Goal: Check status: Check status

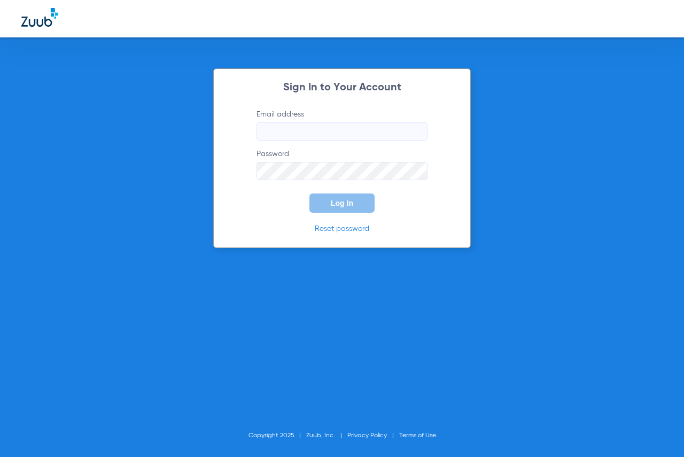
type input "[EMAIL_ADDRESS][DOMAIN_NAME]"
click at [345, 205] on span "Log In" at bounding box center [342, 203] width 22 height 9
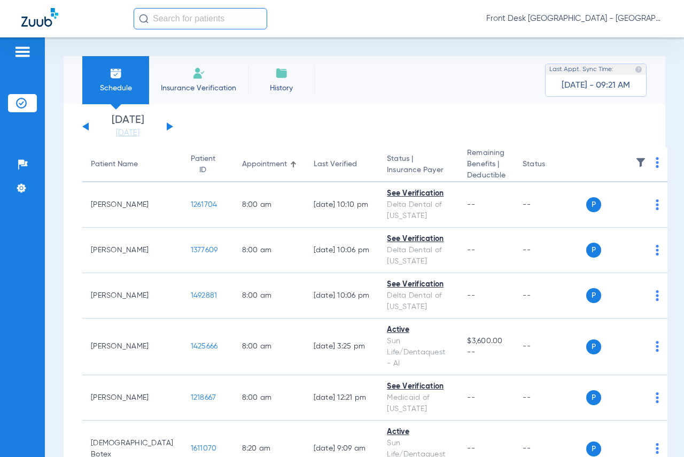
click at [169, 126] on button at bounding box center [170, 126] width 6 height 8
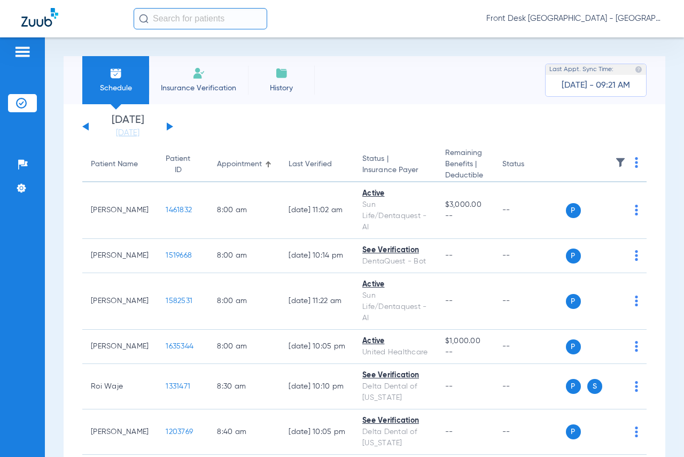
click at [615, 163] on img at bounding box center [620, 162] width 11 height 11
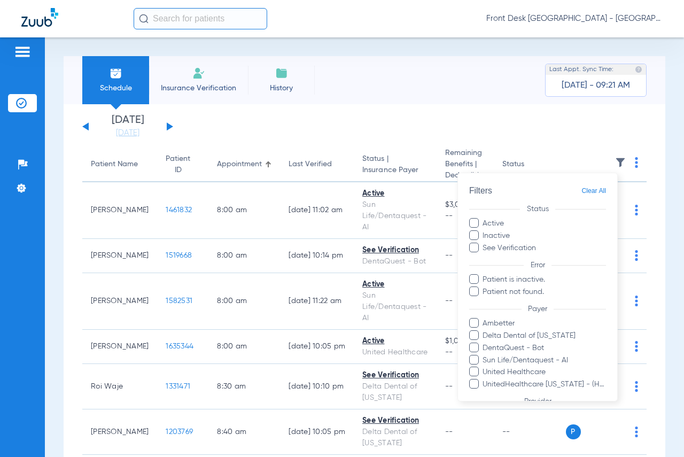
scroll to position [89, 0]
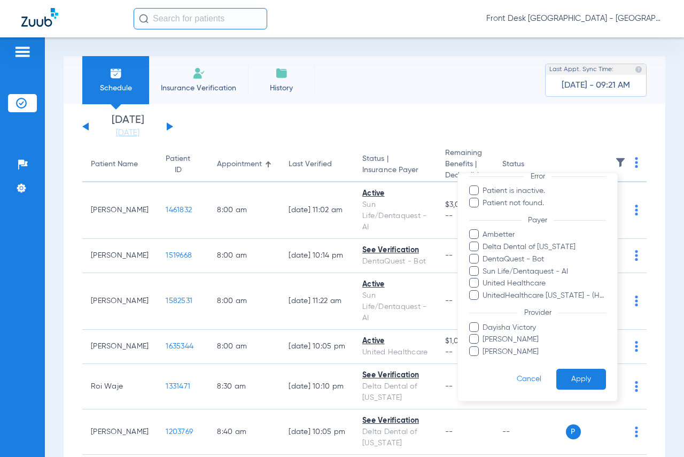
drag, startPoint x: 475, startPoint y: 338, endPoint x: 544, endPoint y: 368, distance: 75.2
click at [475, 339] on span at bounding box center [474, 339] width 10 height 10
click at [484, 347] on input "[PERSON_NAME]" at bounding box center [484, 347] width 0 height 0
click at [584, 381] on button "Apply" at bounding box center [582, 379] width 50 height 21
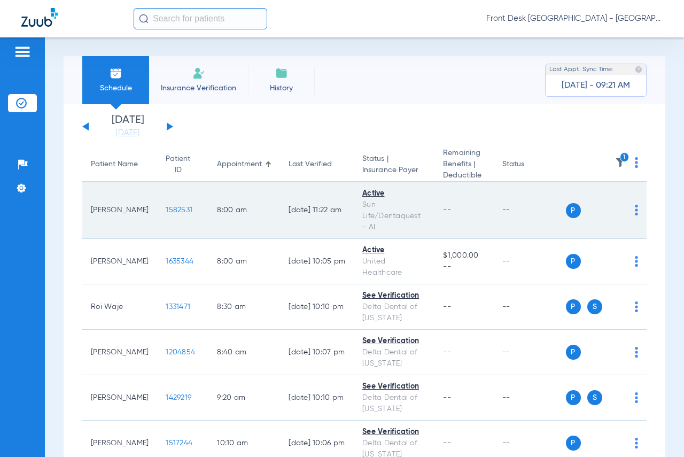
click at [166, 211] on span "1582531" at bounding box center [179, 209] width 27 height 7
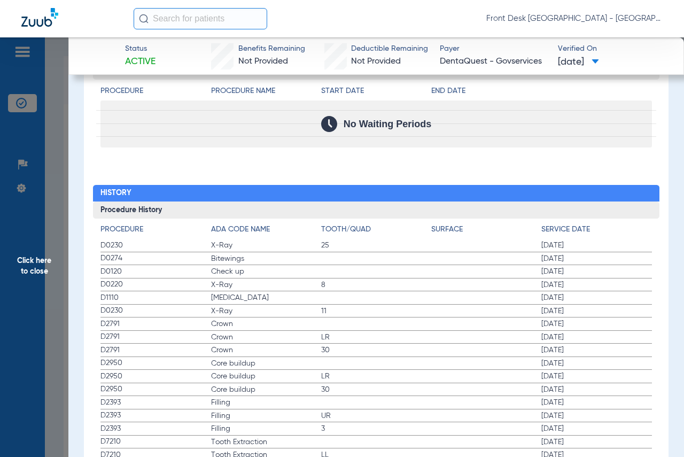
scroll to position [1095, 0]
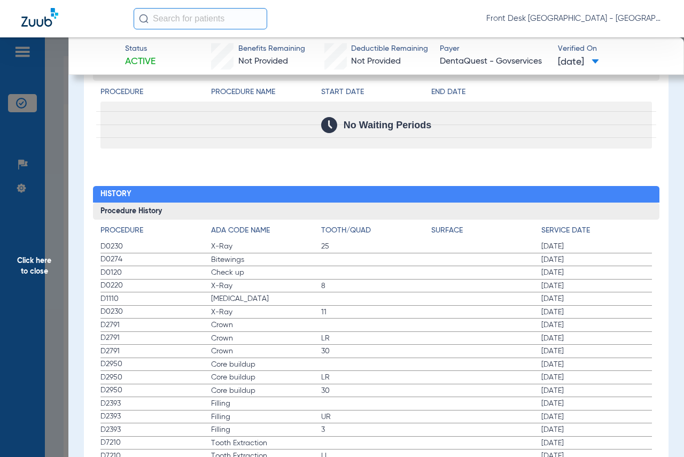
click at [33, 263] on span "Click here to close" at bounding box center [34, 265] width 68 height 457
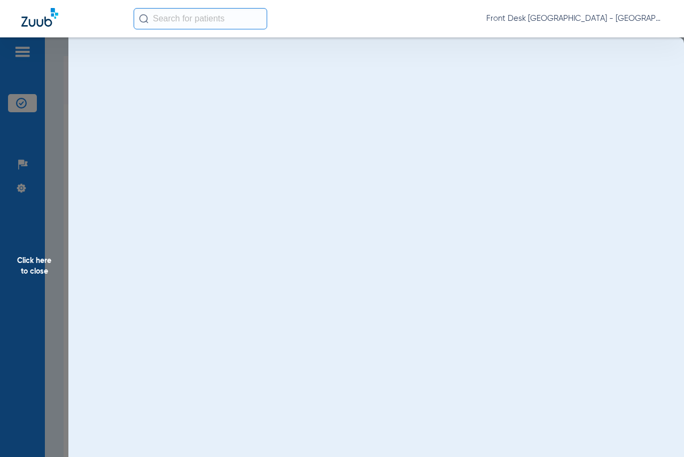
scroll to position [0, 0]
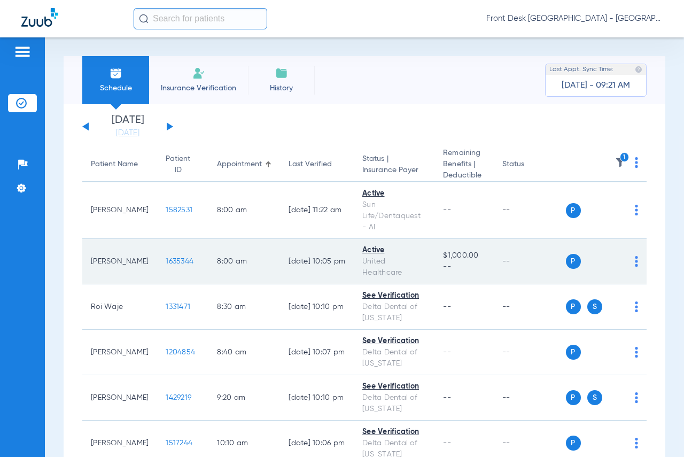
click at [166, 258] on span "1635344" at bounding box center [180, 261] width 28 height 7
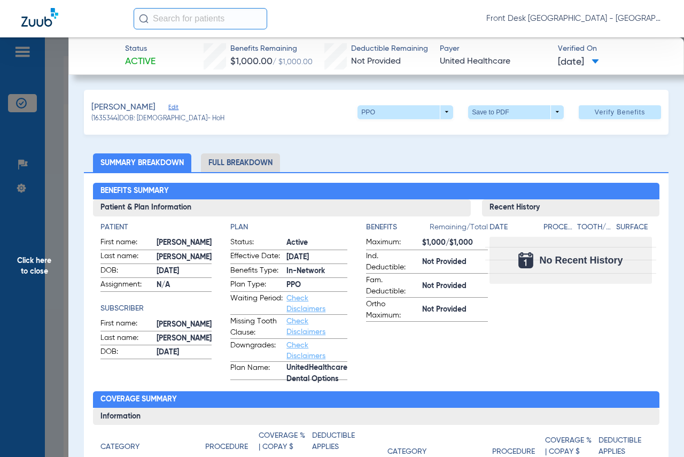
drag, startPoint x: 35, startPoint y: 259, endPoint x: 680, endPoint y: 252, distance: 644.3
click at [35, 259] on span "Click here to close" at bounding box center [34, 265] width 68 height 457
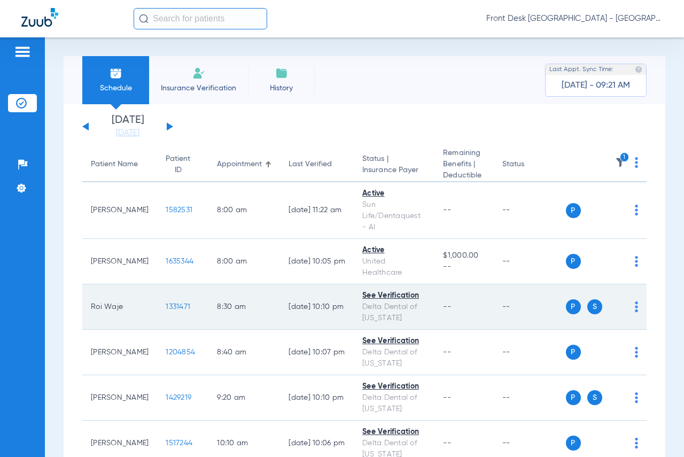
click at [166, 303] on span "1331471" at bounding box center [178, 306] width 25 height 7
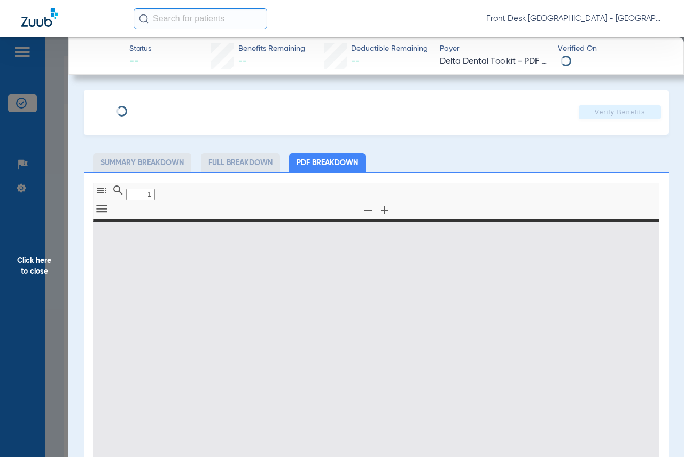
type input "0"
select select "page-width"
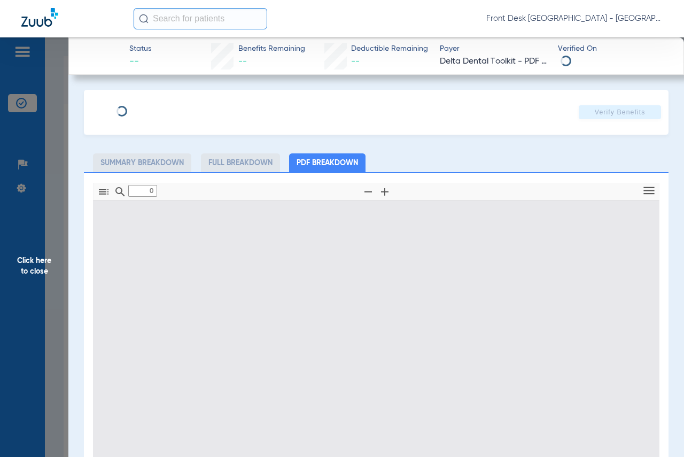
type input "1"
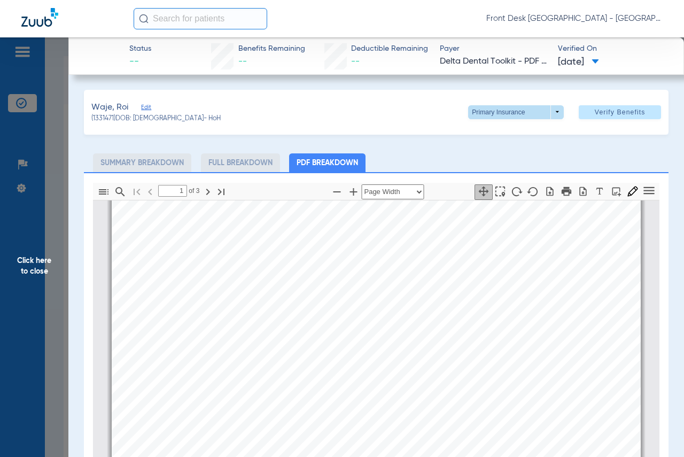
click at [553, 110] on span at bounding box center [516, 112] width 96 height 14
click at [485, 155] on span "Secondary Insurance" at bounding box center [505, 154] width 71 height 7
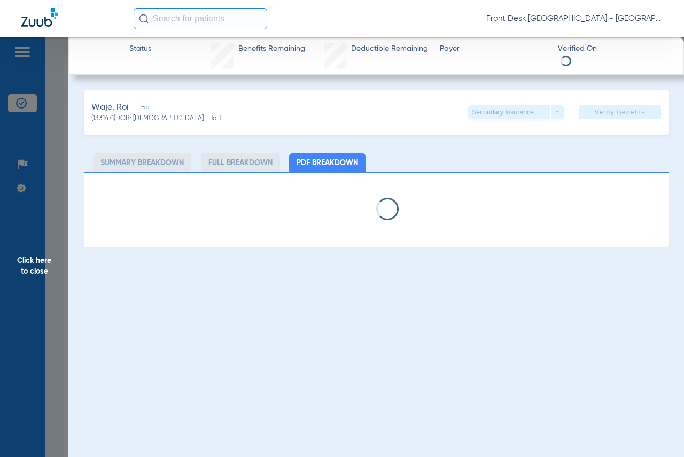
select select "page-width"
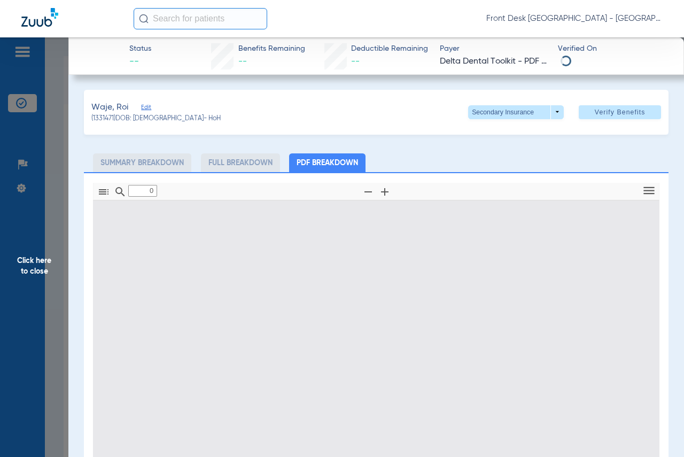
type input "1"
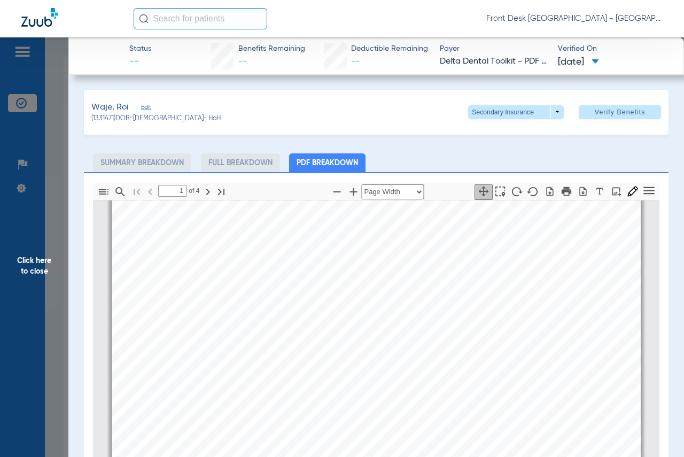
scroll to position [59, 0]
click at [36, 267] on span "Click here to close" at bounding box center [34, 265] width 68 height 457
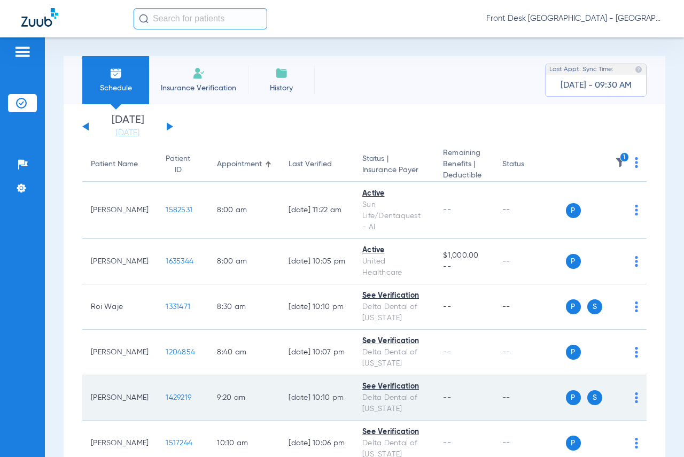
scroll to position [107, 0]
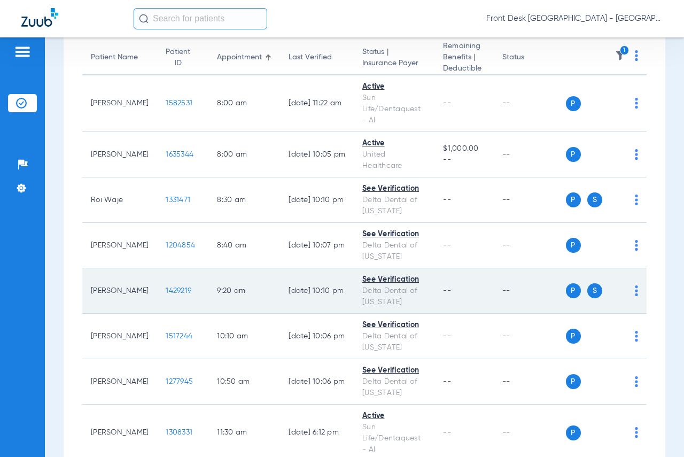
click at [166, 287] on span "1429219" at bounding box center [179, 290] width 26 height 7
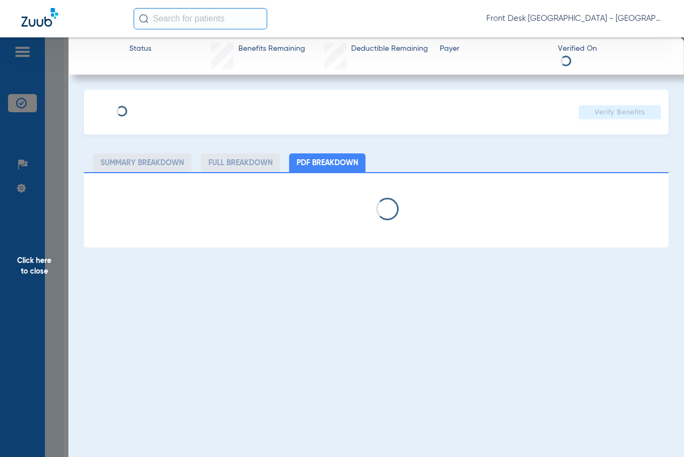
select select "page-width"
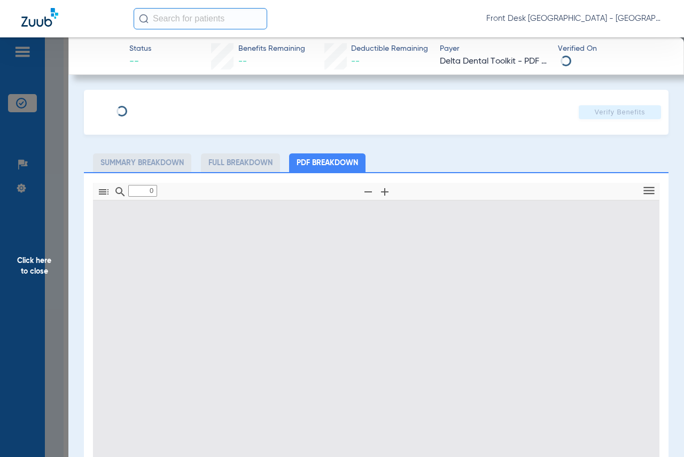
type input "1"
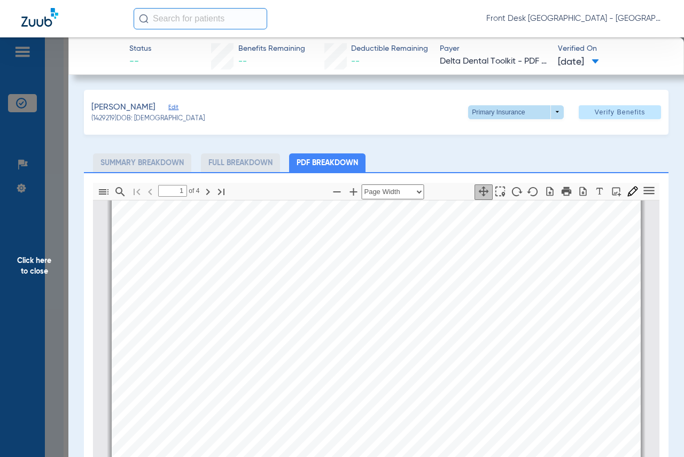
click at [549, 113] on span at bounding box center [516, 112] width 96 height 14
click at [499, 152] on span "Secondary Insurance" at bounding box center [505, 154] width 71 height 7
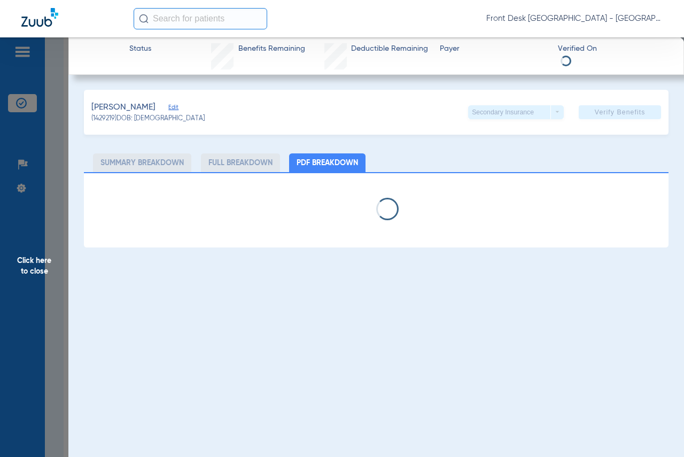
select select "page-width"
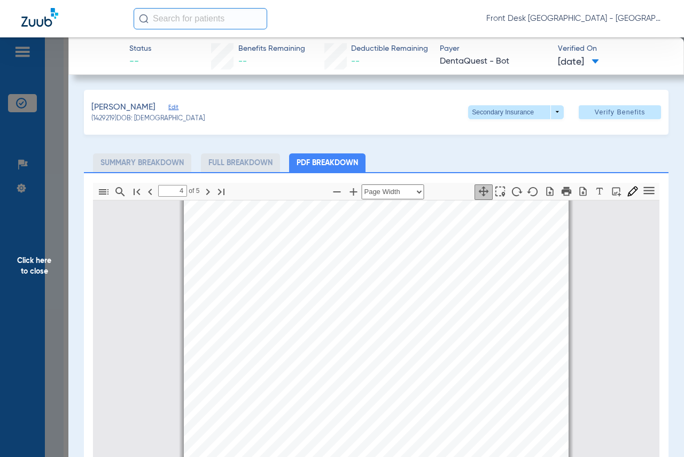
type input "5"
click at [49, 261] on span "Click here to close" at bounding box center [34, 265] width 68 height 457
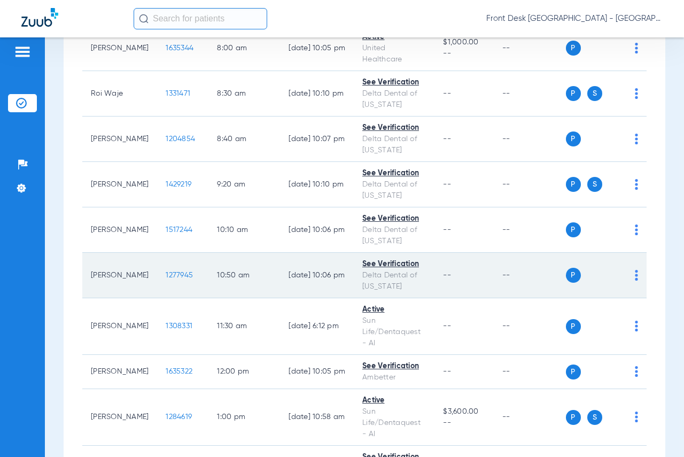
scroll to position [214, 0]
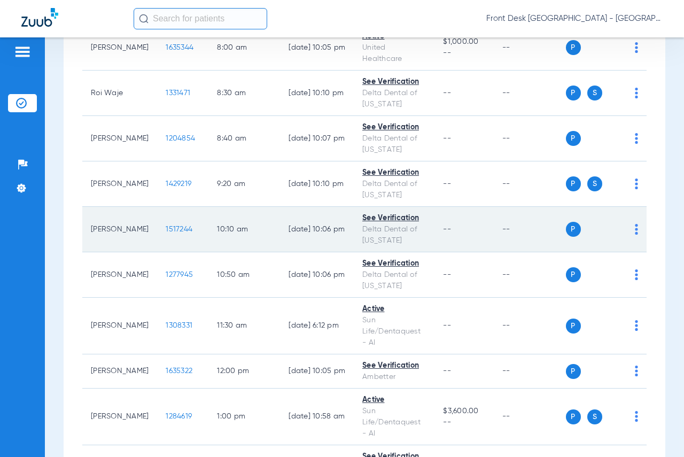
click at [166, 226] on span "1517244" at bounding box center [179, 229] width 27 height 7
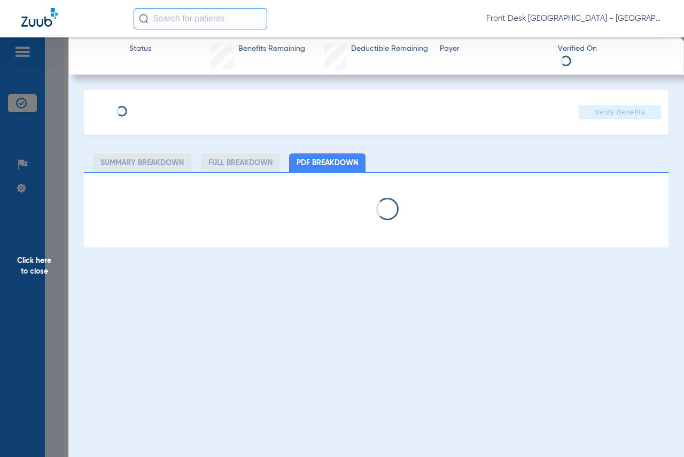
select select "page-width"
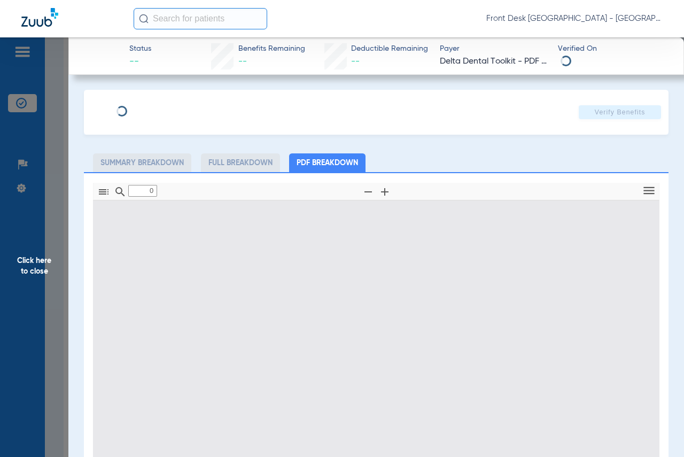
type input "1"
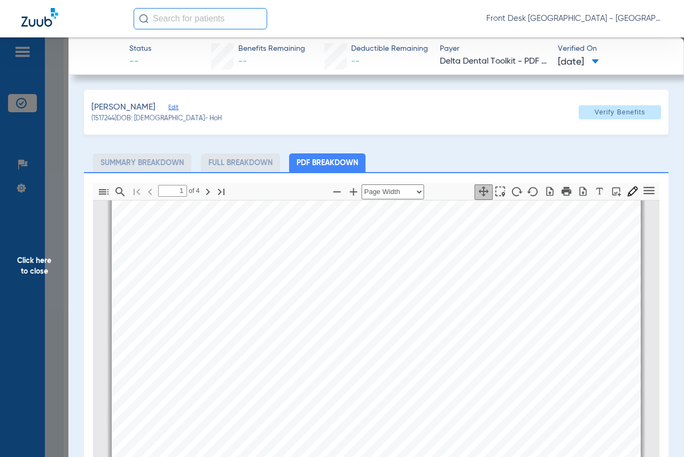
scroll to position [0, 0]
